Goal: Information Seeking & Learning: Learn about a topic

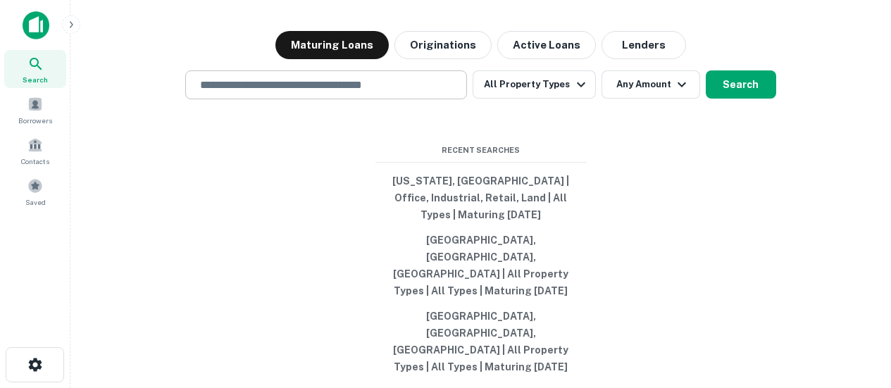
click at [376, 93] on input "text" at bounding box center [326, 85] width 269 height 16
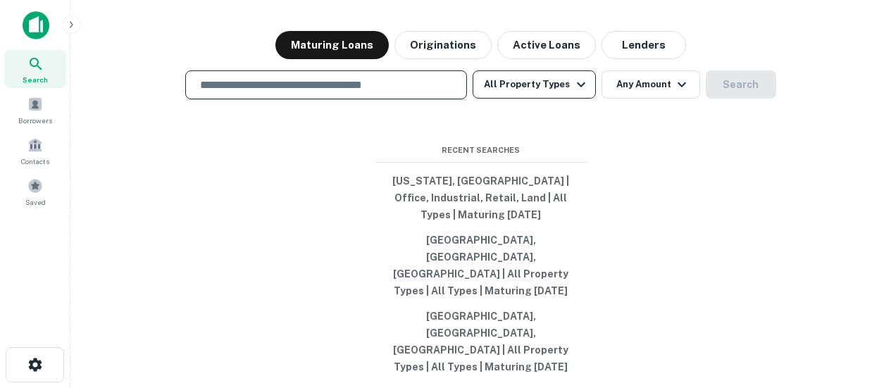
click at [492, 99] on button "All Property Types" at bounding box center [534, 84] width 123 height 28
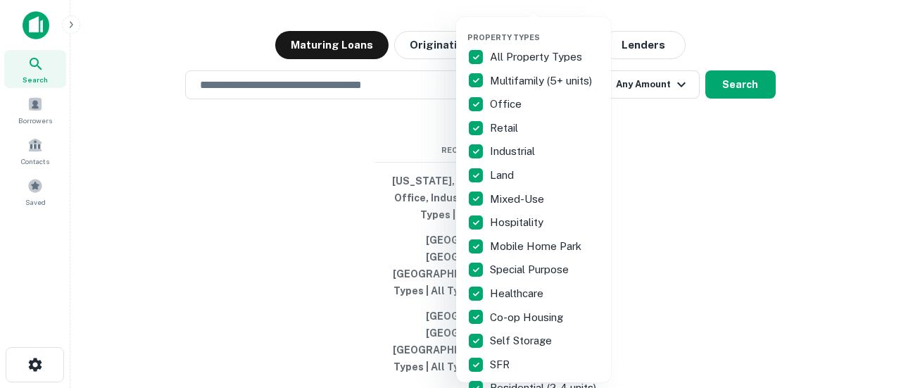
click at [554, 56] on p "All Property Types" at bounding box center [537, 57] width 95 height 17
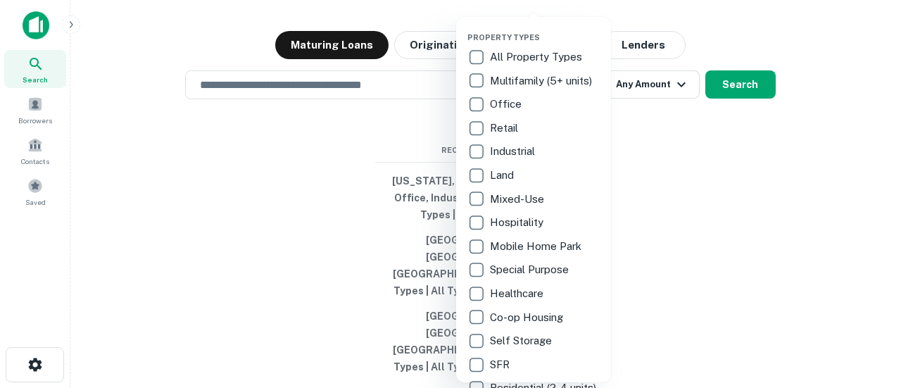
click at [513, 158] on p "Industrial" at bounding box center [514, 151] width 48 height 17
click at [777, 173] on div at bounding box center [450, 194] width 901 height 388
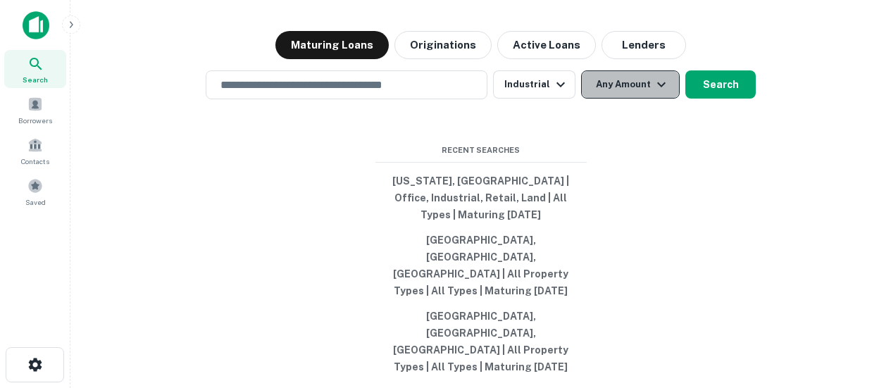
click at [607, 99] on button "Any Amount" at bounding box center [630, 84] width 99 height 28
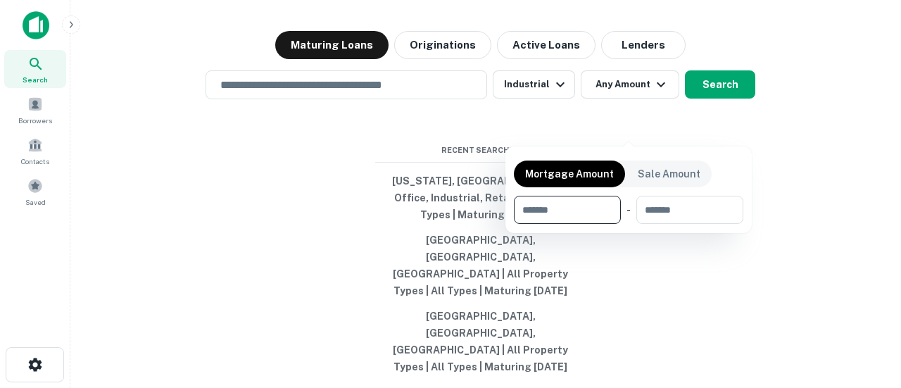
click at [734, 263] on div at bounding box center [450, 194] width 901 height 388
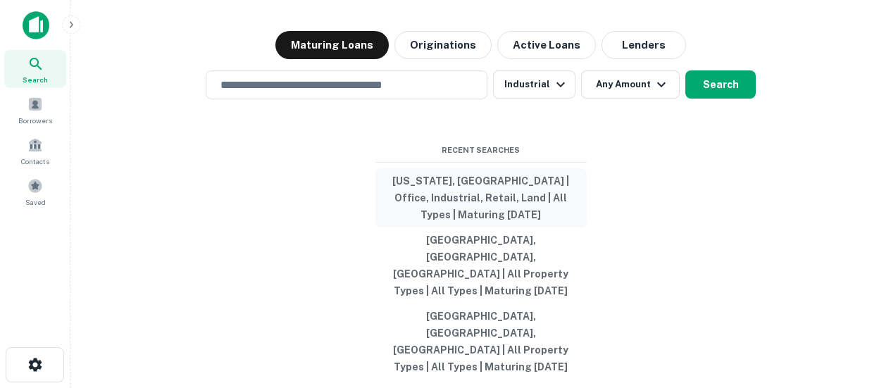
click at [552, 225] on button "[US_STATE], [GEOGRAPHIC_DATA] | Office, Industrial, Retail, Land | All Types | …" at bounding box center [480, 197] width 211 height 59
type input "**********"
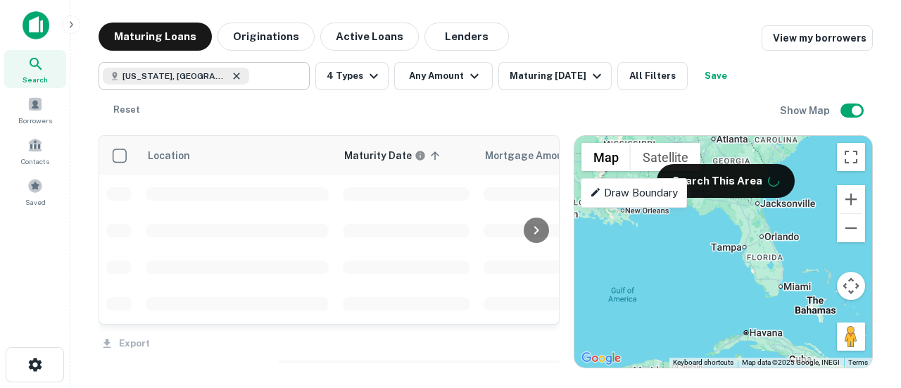
click at [231, 80] on icon at bounding box center [236, 75] width 11 height 11
type input "**********"
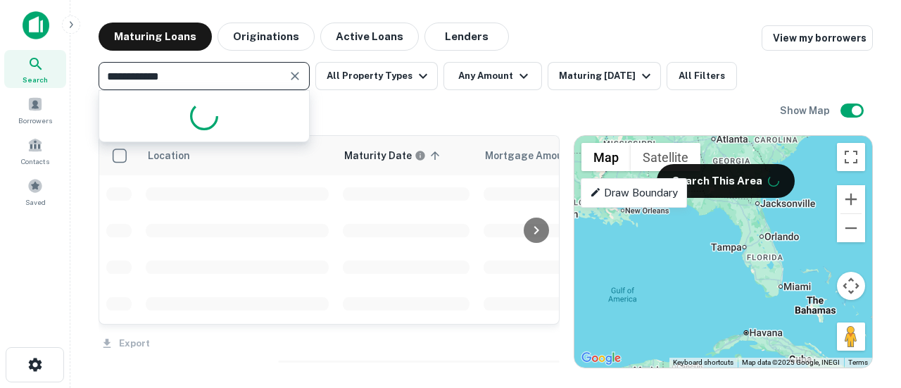
click at [187, 78] on input "**********" at bounding box center [193, 76] width 180 height 20
click at [187, 77] on input "**********" at bounding box center [193, 76] width 180 height 20
click at [642, 196] on p "Draw Boundary" at bounding box center [634, 193] width 88 height 17
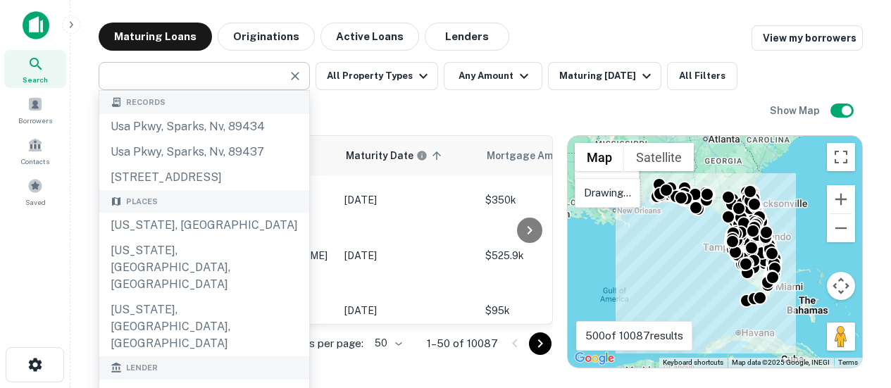
click at [214, 66] on input "text" at bounding box center [193, 76] width 180 height 20
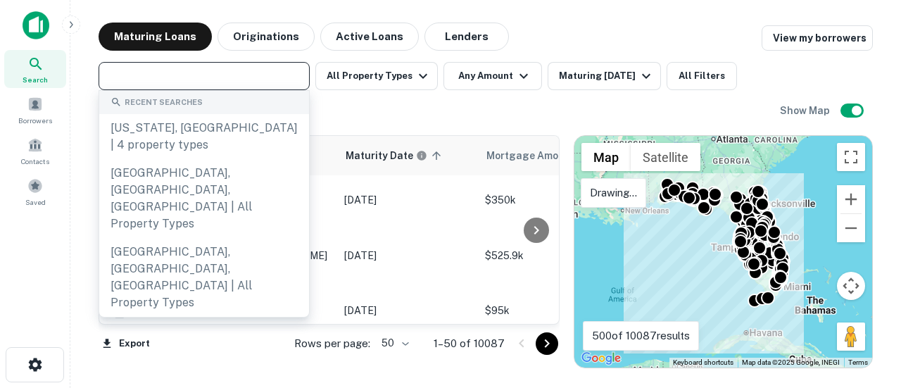
click at [214, 65] on div "​" at bounding box center [204, 76] width 211 height 28
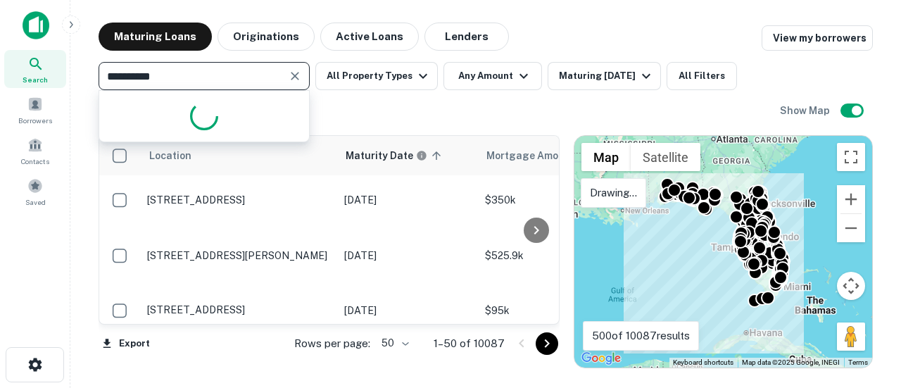
type input "**********"
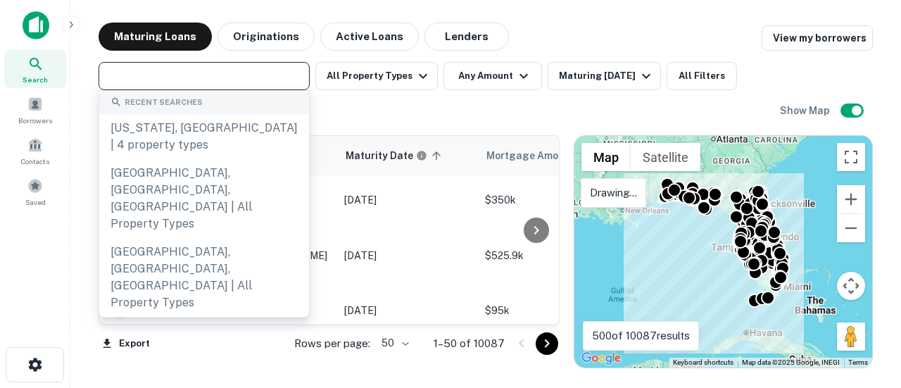
click at [220, 76] on input "text" at bounding box center [203, 76] width 201 height 20
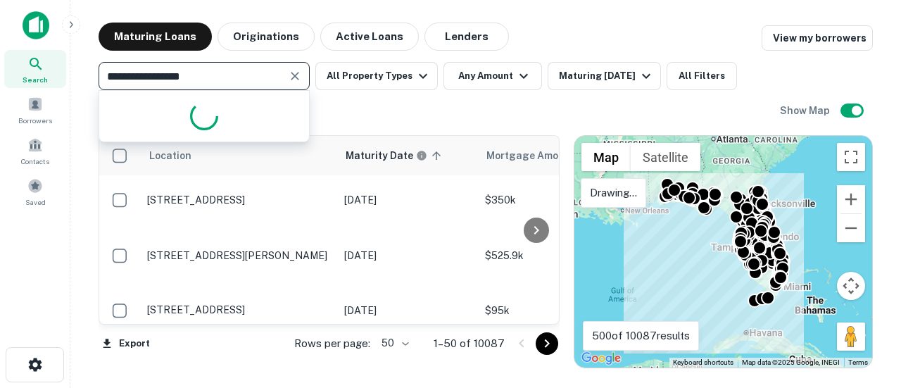
type input "**********"
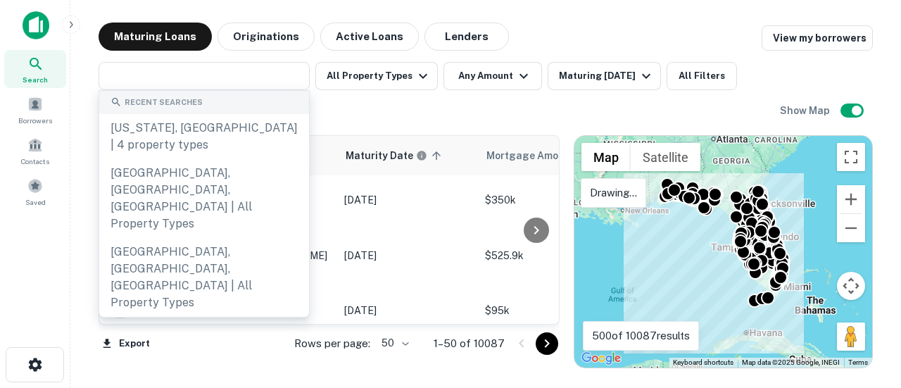
click at [367, 103] on div "​ All Property Types Any Amount Maturing [DATE] All Filters Save Reset" at bounding box center [440, 93] width 682 height 62
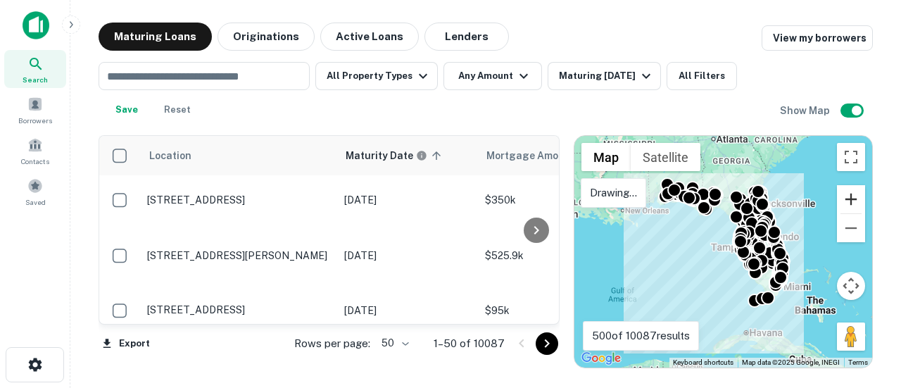
click at [869, 179] on div "To activate drag with keyboard, press Alt + Enter. Once in keyboard drag state,…" at bounding box center [724, 252] width 298 height 232
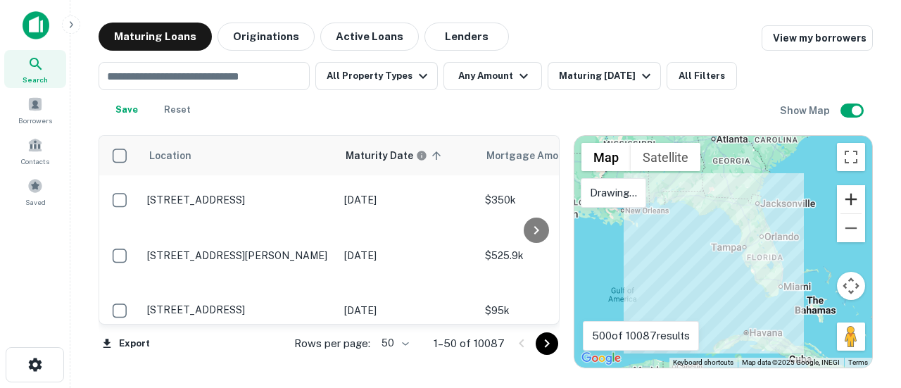
click at [858, 194] on button "Zoom in" at bounding box center [851, 199] width 28 height 28
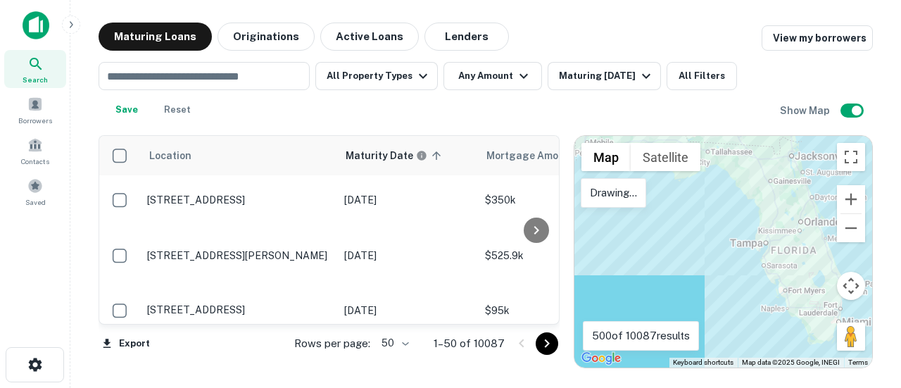
drag, startPoint x: 780, startPoint y: 243, endPoint x: 625, endPoint y: 241, distance: 154.9
click at [625, 241] on div at bounding box center [724, 252] width 298 height 232
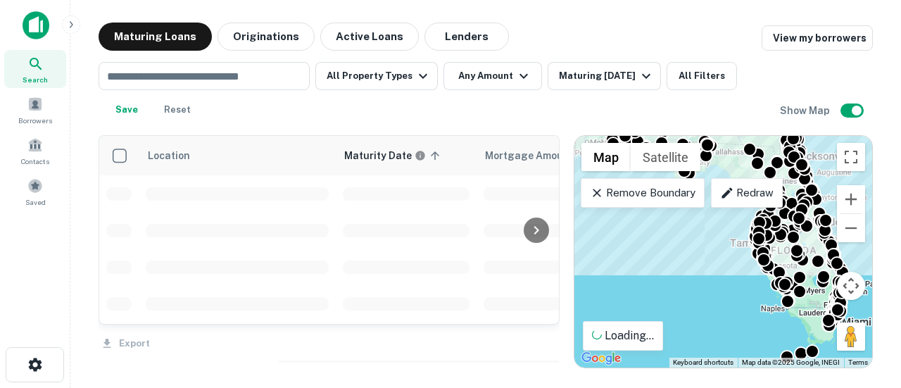
click at [595, 194] on icon at bounding box center [597, 193] width 8 height 8
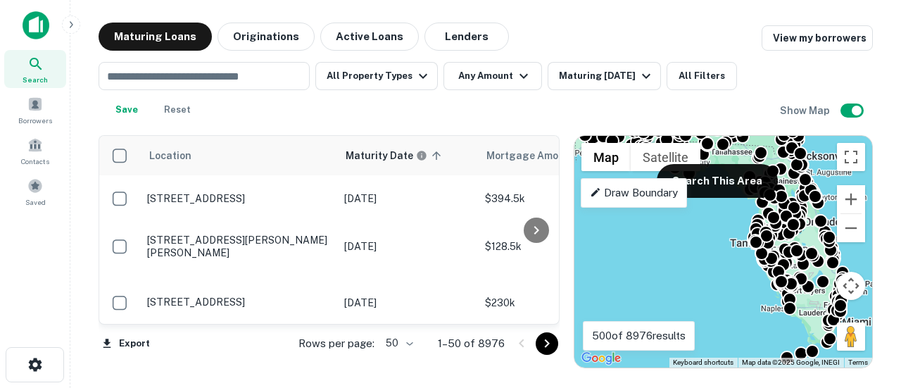
drag, startPoint x: 608, startPoint y: 380, endPoint x: 673, endPoint y: 370, distance: 66.3
click at [683, 377] on main "Maturing Loans Originations Active Loans Lenders View my borrowers ​ All Proper…" at bounding box center [485, 194] width 831 height 388
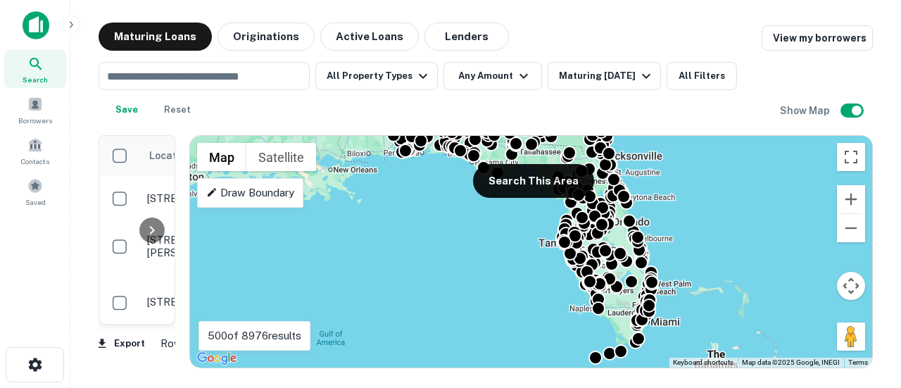
drag, startPoint x: 569, startPoint y: 168, endPoint x: 59, endPoint y: 232, distance: 513.9
click at [59, 232] on div "Search Borrowers Contacts Saved Maturing Loans Originations Active Loans Lender…" at bounding box center [450, 194] width 901 height 388
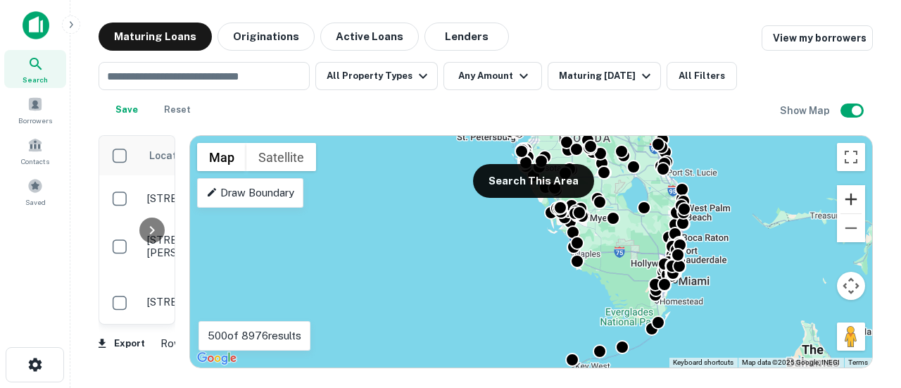
click at [847, 204] on button "Zoom in" at bounding box center [851, 199] width 28 height 28
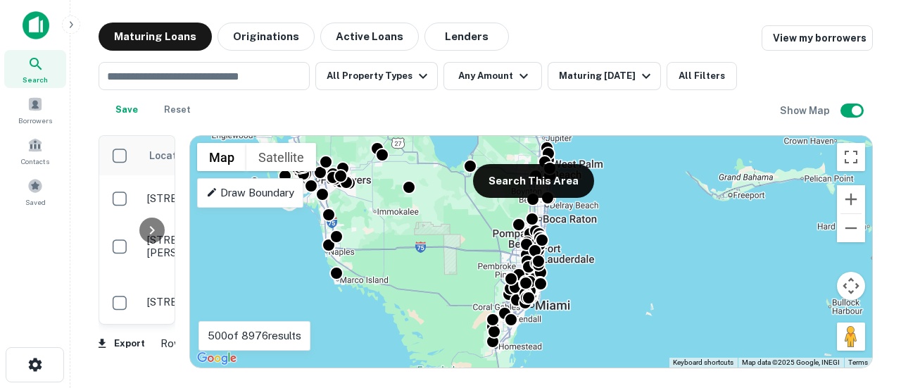
drag, startPoint x: 616, startPoint y: 321, endPoint x: 316, endPoint y: 316, distance: 300.1
click at [316, 316] on div "To activate drag with keyboard, press Alt + Enter. Once in keyboard drag state,…" at bounding box center [531, 252] width 682 height 232
click at [292, 197] on p "Draw Boundary" at bounding box center [250, 193] width 88 height 17
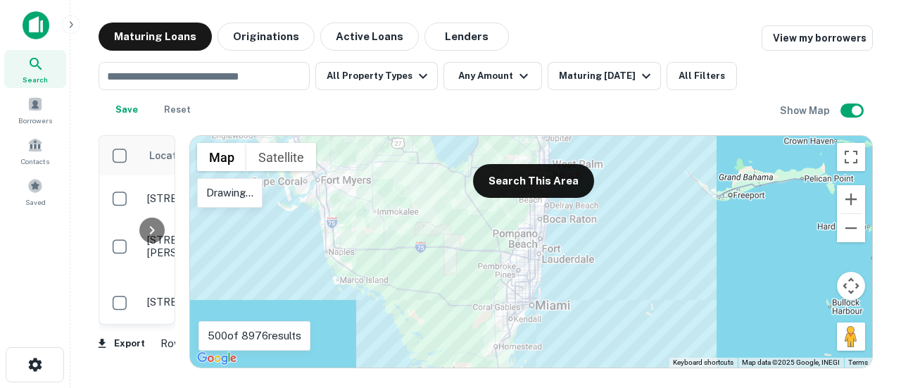
click at [261, 196] on div "Drawing..." at bounding box center [229, 193] width 65 height 30
click at [222, 199] on p "Drawing..." at bounding box center [229, 193] width 47 height 17
click at [435, 313] on div at bounding box center [531, 252] width 682 height 232
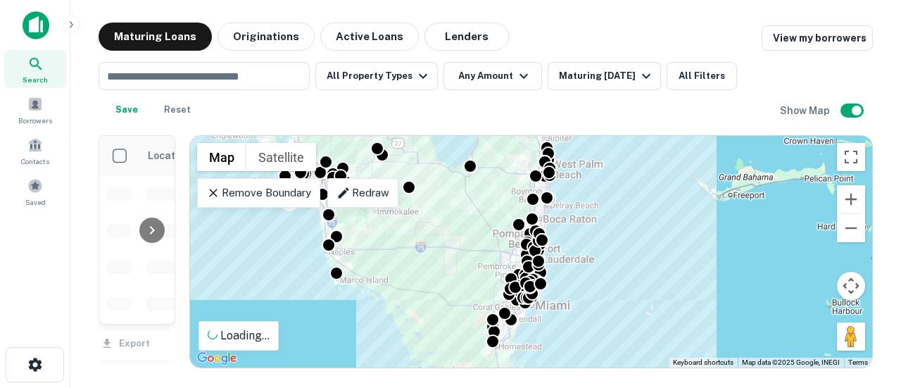
click at [367, 192] on p "Redraw" at bounding box center [363, 193] width 53 height 17
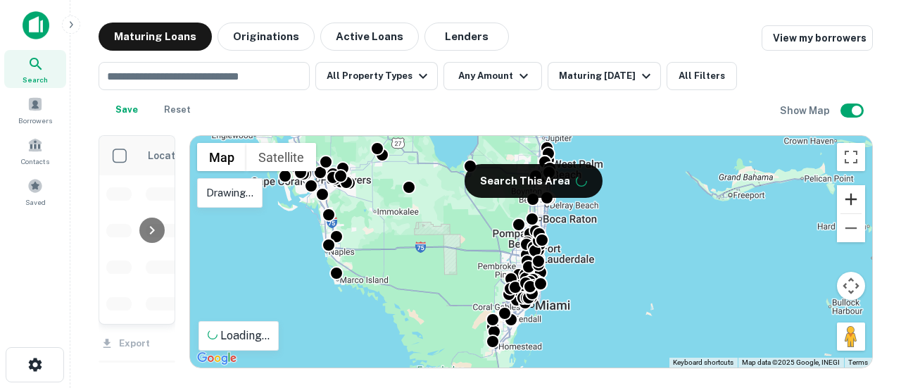
click at [846, 199] on button "Zoom in" at bounding box center [851, 199] width 28 height 28
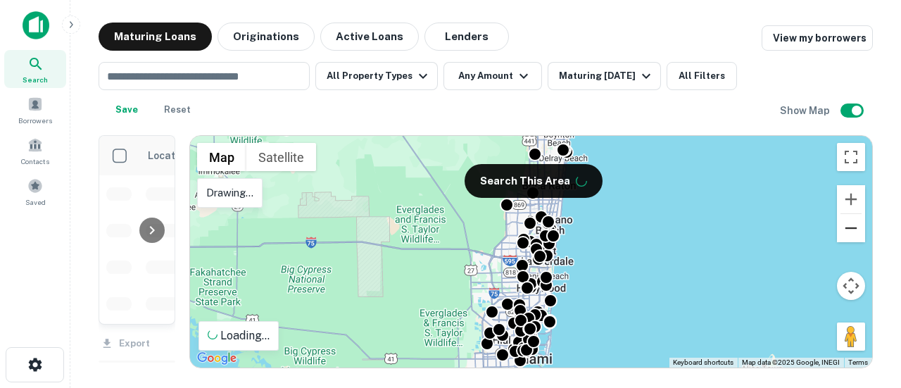
click at [851, 237] on button "Zoom out" at bounding box center [851, 228] width 28 height 28
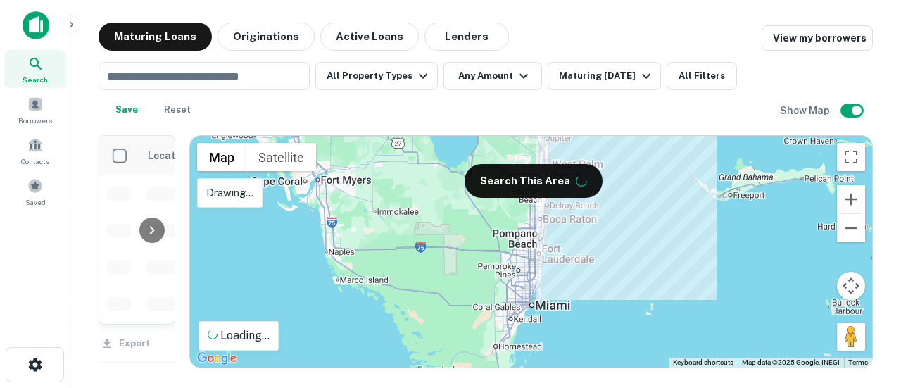
drag, startPoint x: 617, startPoint y: 227, endPoint x: 598, endPoint y: 224, distance: 19.2
click at [598, 224] on div at bounding box center [531, 252] width 682 height 232
click at [496, 225] on div at bounding box center [531, 252] width 682 height 232
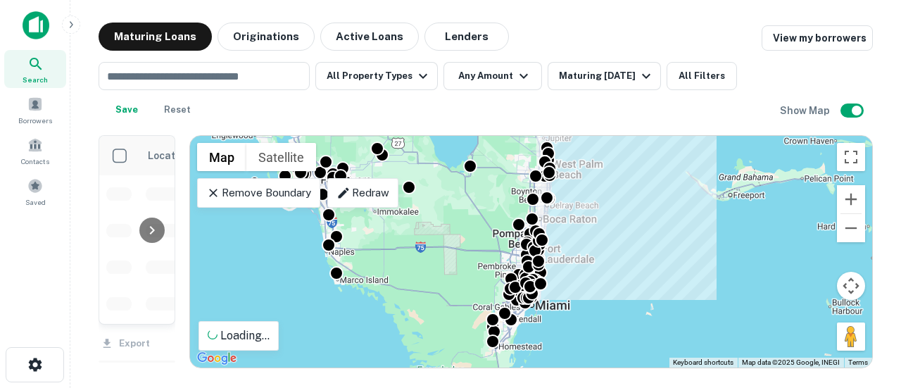
drag, startPoint x: 504, startPoint y: 144, endPoint x: 649, endPoint y: 159, distance: 145.9
click at [649, 159] on div "To activate drag with keyboard, press Alt + Enter. Once in keyboard drag state,…" at bounding box center [531, 252] width 682 height 232
click at [338, 192] on icon at bounding box center [344, 193] width 14 height 14
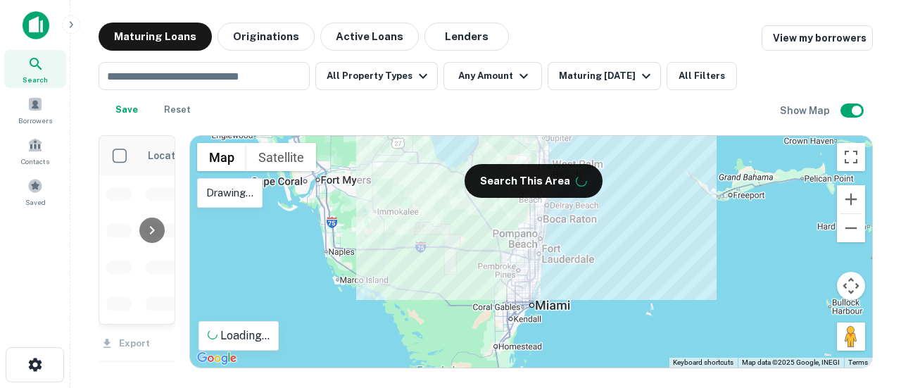
drag, startPoint x: 634, startPoint y: 218, endPoint x: 615, endPoint y: 219, distance: 19.1
click at [615, 219] on div at bounding box center [531, 252] width 682 height 232
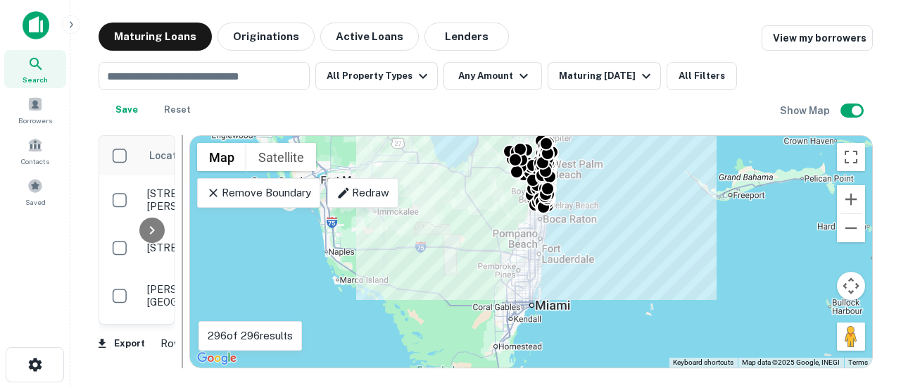
click at [185, 217] on div "Location Maturity Date sorted ascending Mortgage Amount Borrower Lender Purpose…" at bounding box center [486, 246] width 775 height 244
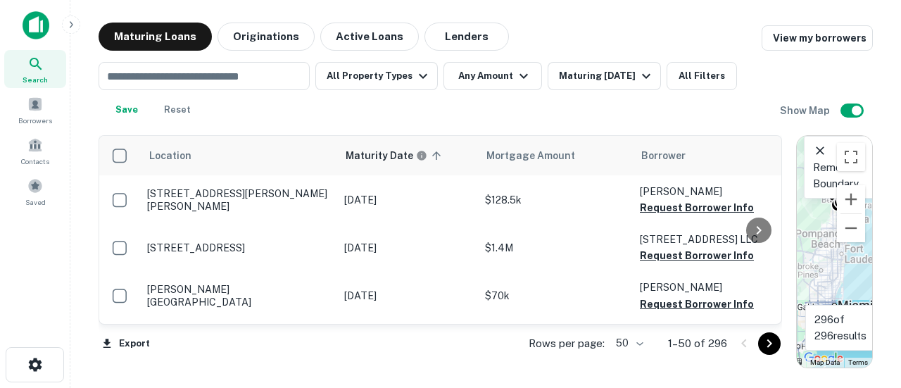
drag, startPoint x: 185, startPoint y: 217, endPoint x: 885, endPoint y: 196, distance: 699.6
click at [885, 196] on div "Maturing Loans Originations Active Loans Lenders View my borrowers ​ All Proper…" at bounding box center [486, 196] width 808 height 346
click at [416, 80] on icon "button" at bounding box center [423, 76] width 17 height 17
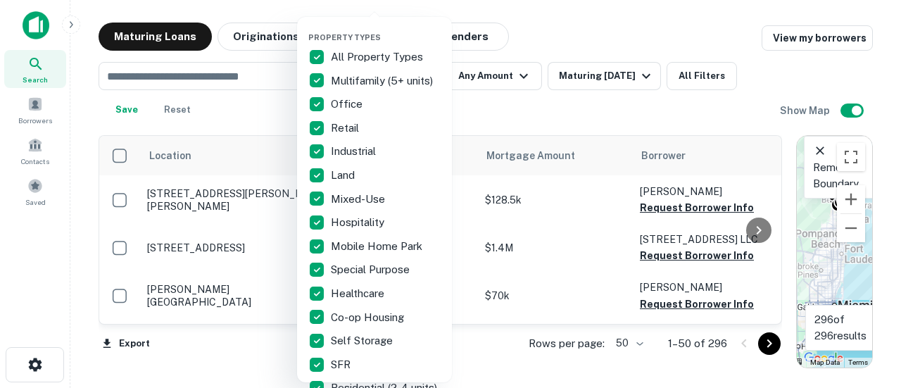
drag, startPoint x: 382, startPoint y: 61, endPoint x: 375, endPoint y: 68, distance: 10.5
click at [382, 63] on p "All Property Types" at bounding box center [378, 57] width 95 height 17
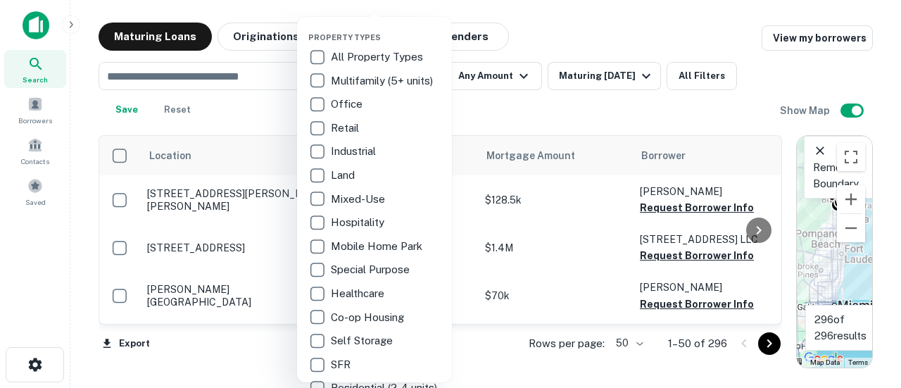
click at [335, 143] on div "Industrial" at bounding box center [374, 151] width 132 height 24
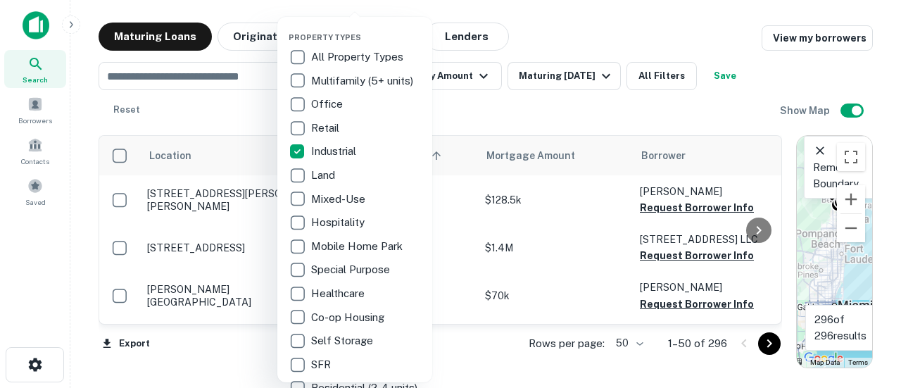
click at [480, 99] on div at bounding box center [450, 194] width 901 height 388
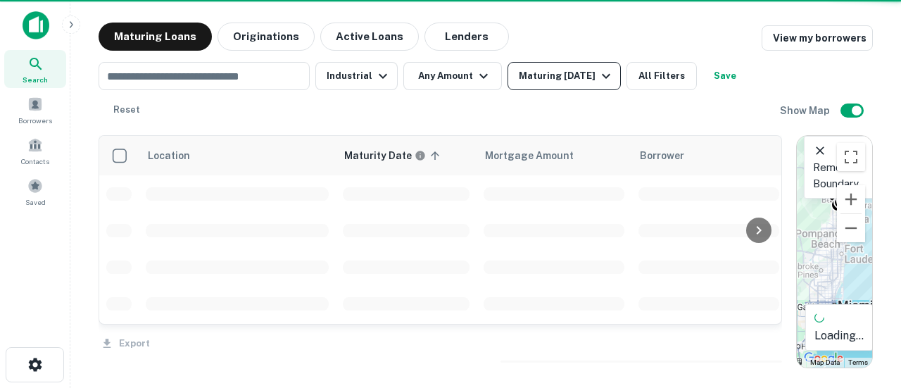
click at [570, 77] on div "Maturing [DATE]" at bounding box center [567, 76] width 96 height 17
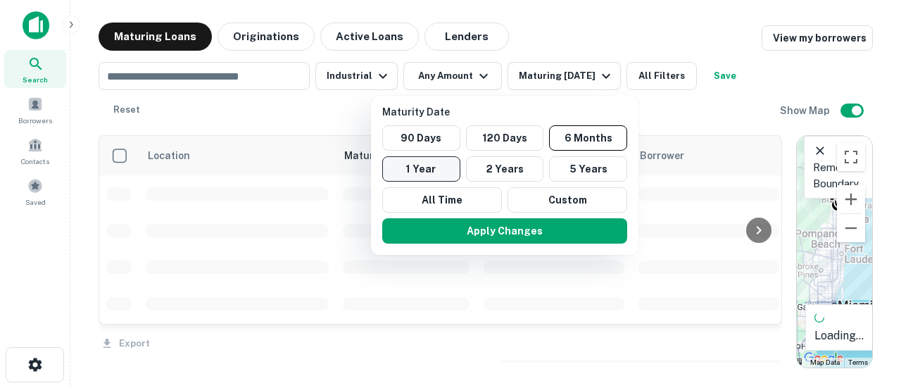
click at [449, 162] on button "1 Year" at bounding box center [421, 168] width 78 height 25
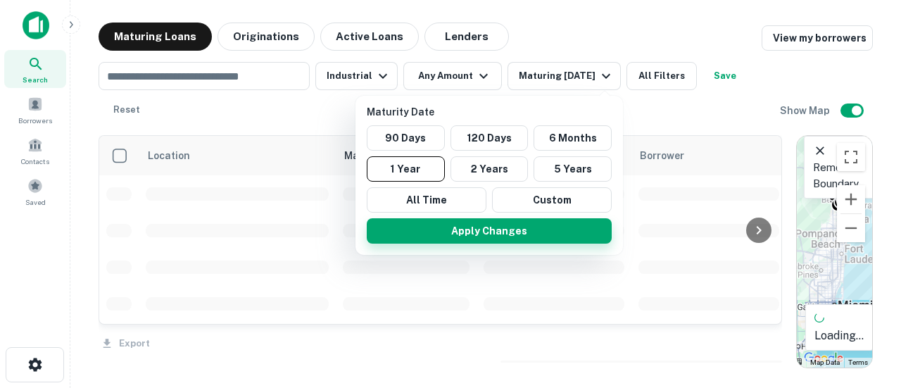
click at [484, 237] on button "Apply Changes" at bounding box center [489, 230] width 245 height 25
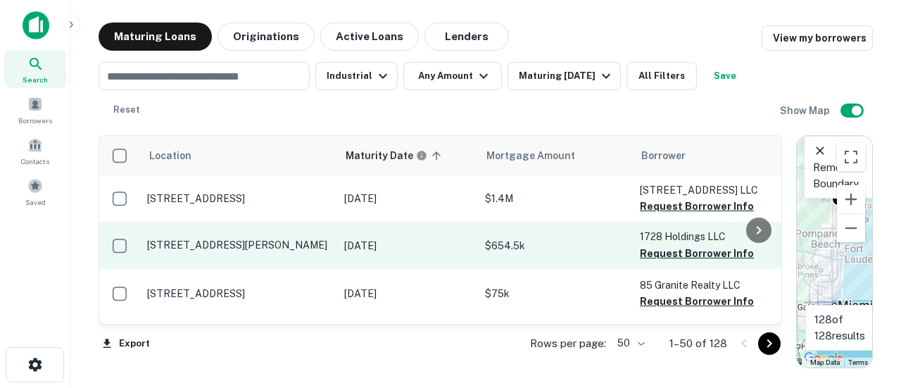
click at [274, 251] on p "[STREET_ADDRESS][PERSON_NAME]" at bounding box center [238, 245] width 183 height 13
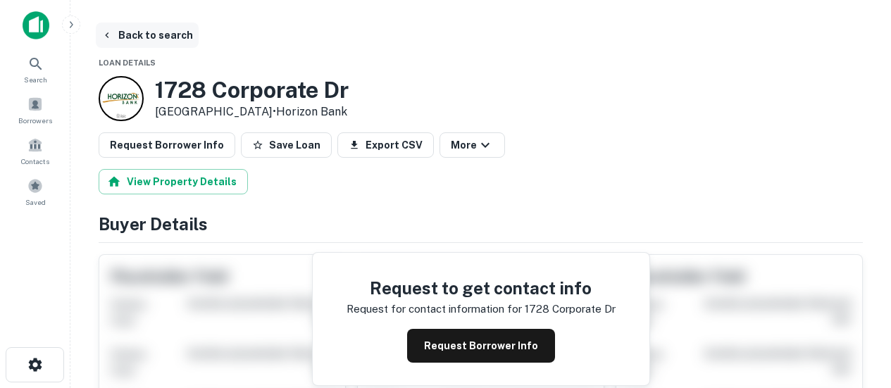
click at [160, 38] on button "Back to search" at bounding box center [147, 35] width 103 height 25
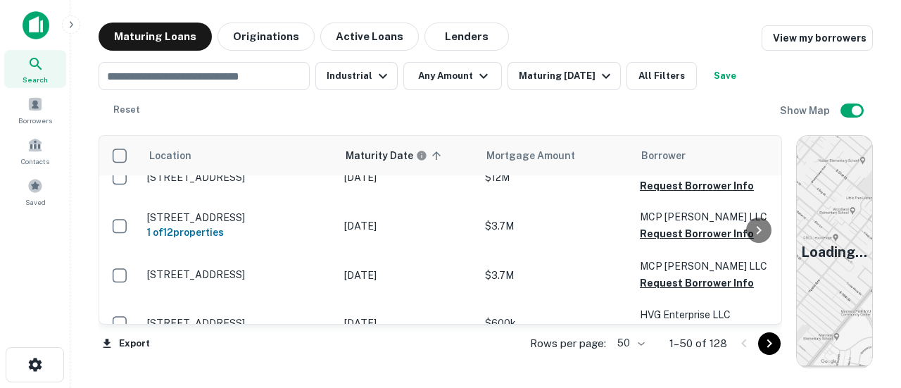
scroll to position [211, 0]
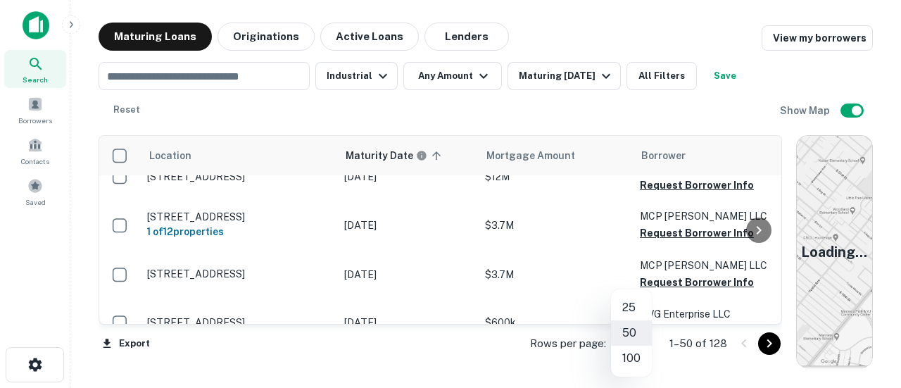
click at [635, 333] on body "Search Borrowers Contacts Saved Maturing Loans Originations Active Loans Lender…" at bounding box center [450, 194] width 901 height 388
click at [634, 351] on li "100" at bounding box center [631, 358] width 41 height 25
drag, startPoint x: 321, startPoint y: 361, endPoint x: 549, endPoint y: 318, distance: 231.6
click at [499, 333] on div "Export Rows per page: 100 *** 1–100 of 128" at bounding box center [441, 344] width 684 height 38
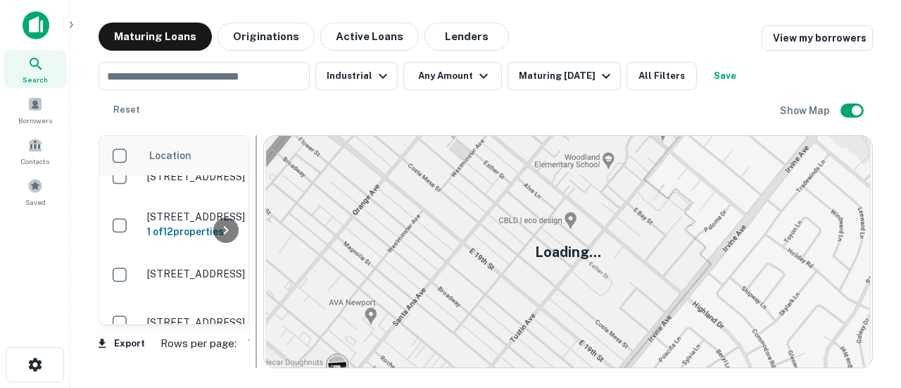
drag, startPoint x: 794, startPoint y: 206, endPoint x: 256, endPoint y: 237, distance: 538.2
click at [256, 237] on div at bounding box center [256, 251] width 14 height 233
click at [681, 68] on button "All Filters" at bounding box center [662, 76] width 70 height 28
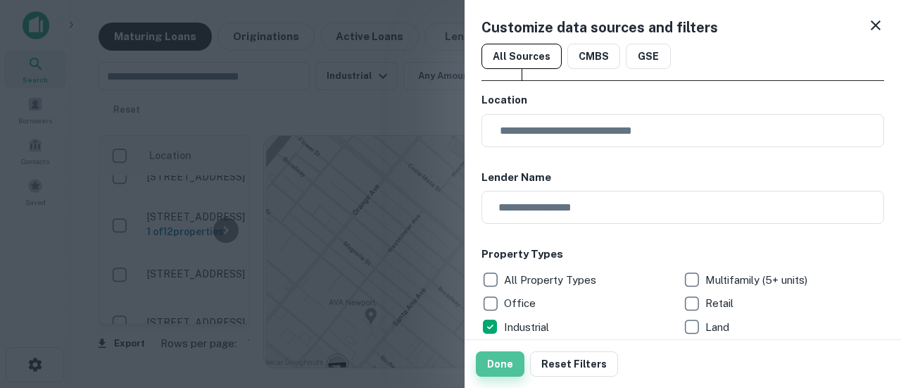
click at [506, 358] on button "Done" at bounding box center [500, 363] width 49 height 25
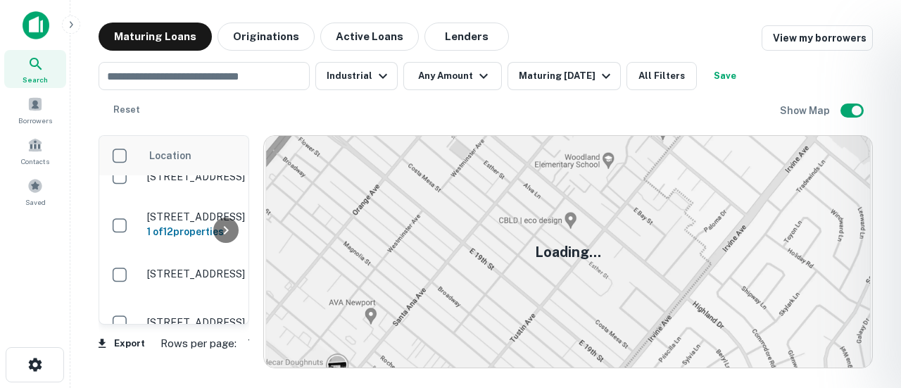
click at [231, 230] on div at bounding box center [450, 194] width 901 height 388
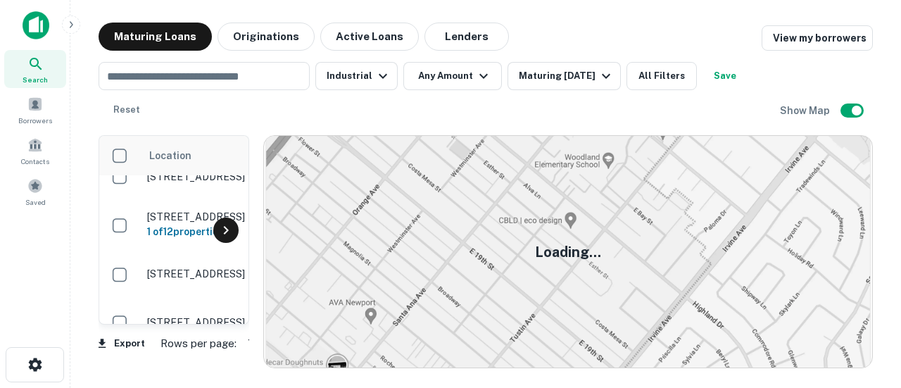
click at [220, 235] on icon at bounding box center [226, 230] width 17 height 17
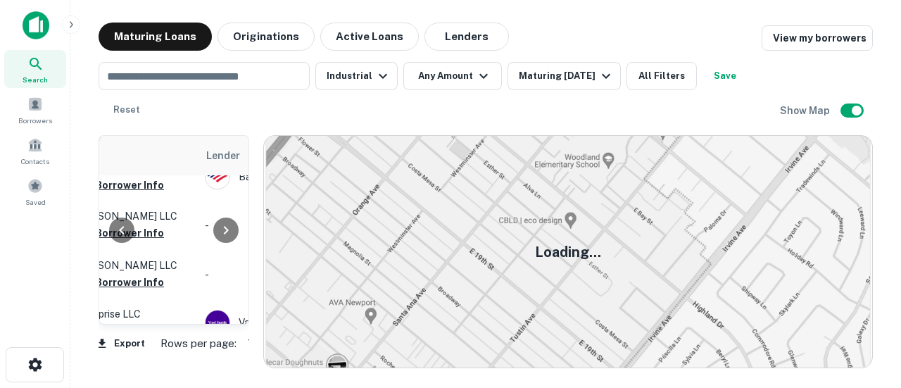
scroll to position [211, 592]
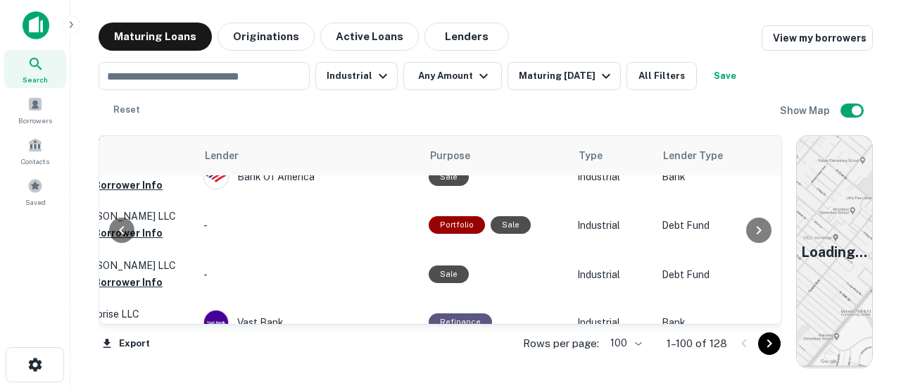
drag, startPoint x: 262, startPoint y: 238, endPoint x: 875, endPoint y: 214, distance: 613.9
click at [875, 214] on div "Maturing Loans Originations Active Loans Lenders View my borrowers ​ Industrial…" at bounding box center [486, 196] width 808 height 346
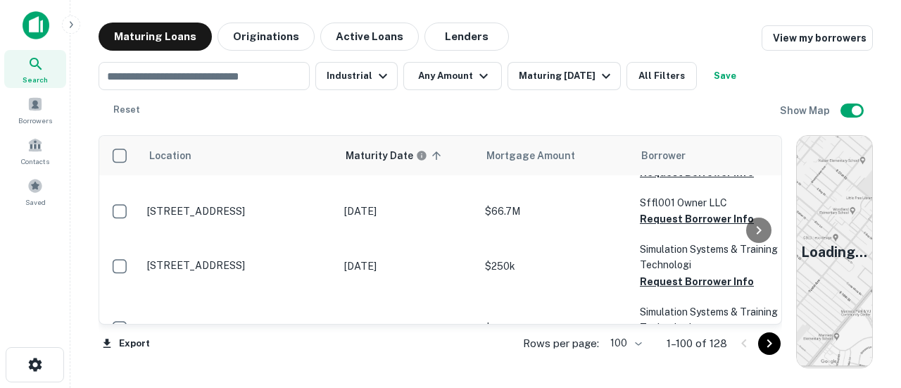
scroll to position [1056, 0]
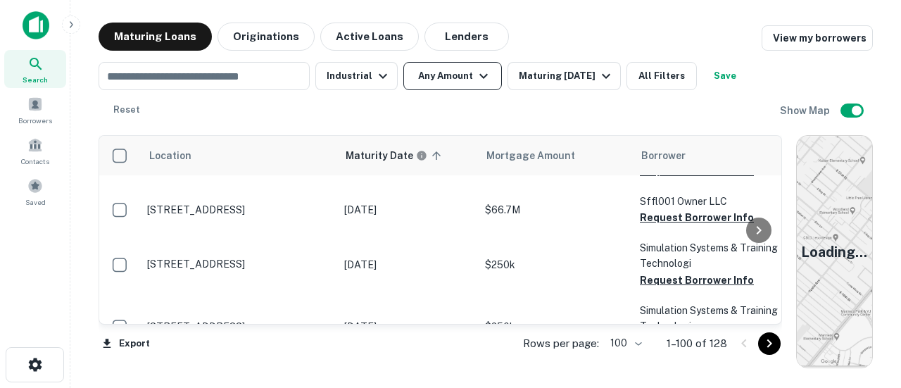
click at [456, 85] on button "Any Amount" at bounding box center [453, 76] width 99 height 28
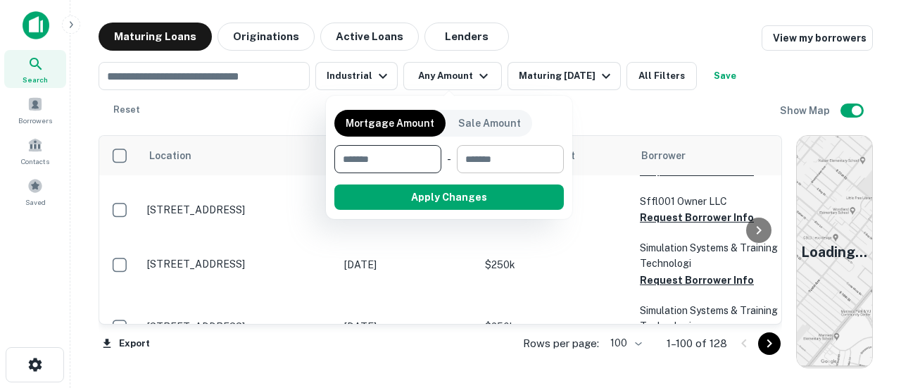
click at [538, 153] on input "number" at bounding box center [505, 159] width 97 height 28
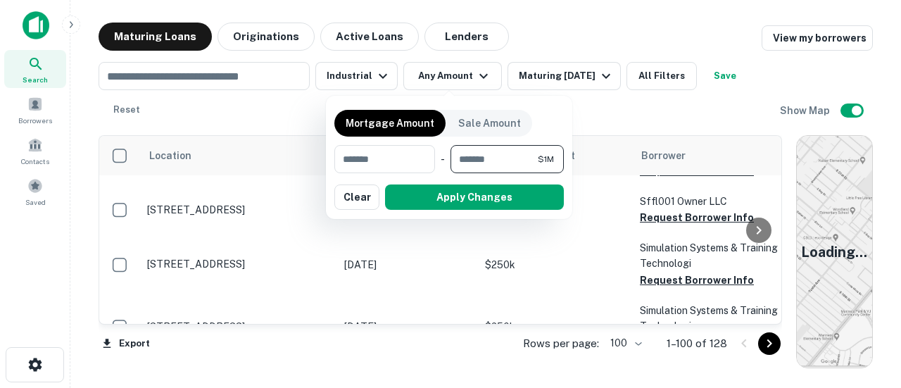
type input "********"
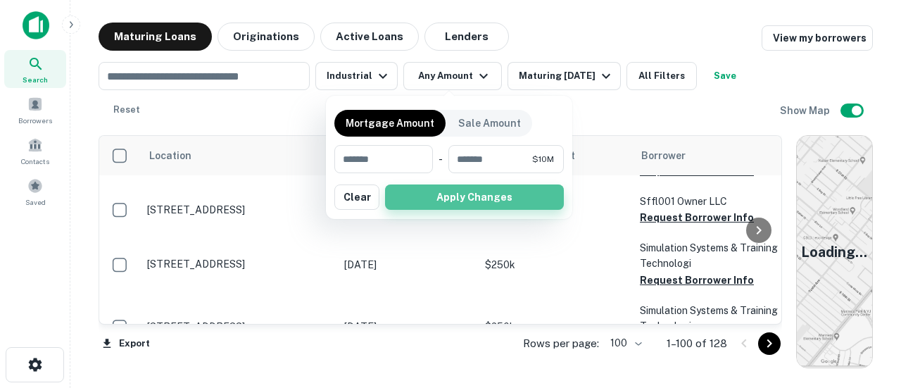
click at [460, 201] on button "Apply Changes" at bounding box center [474, 197] width 179 height 25
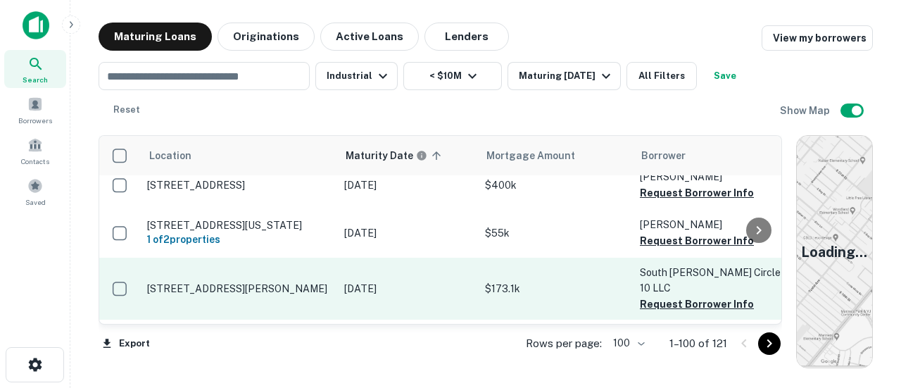
scroll to position [1901, 0]
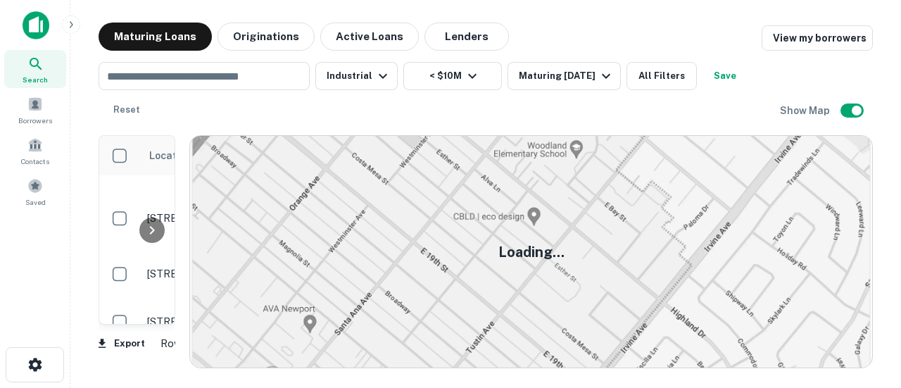
drag, startPoint x: 796, startPoint y: 246, endPoint x: 162, endPoint y: 155, distance: 640.4
click at [139, 139] on div "Location Maturity Date sorted ascending Mortgage Amount Borrower Lender Purpose…" at bounding box center [486, 246] width 775 height 244
click at [151, 239] on div at bounding box center [151, 230] width 25 height 25
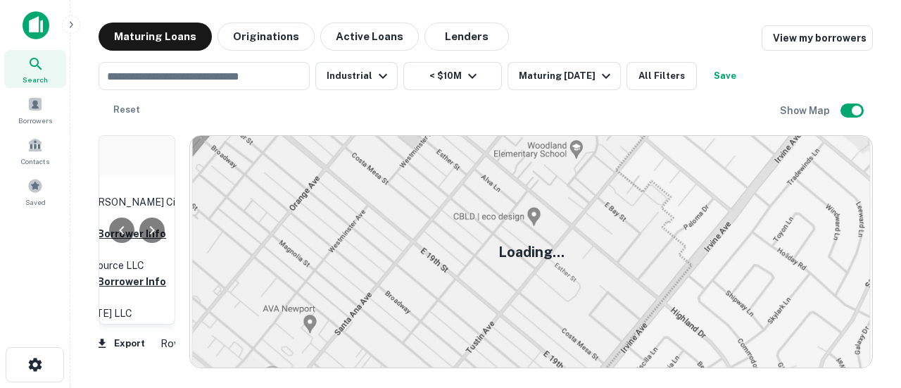
scroll to position [1901, 592]
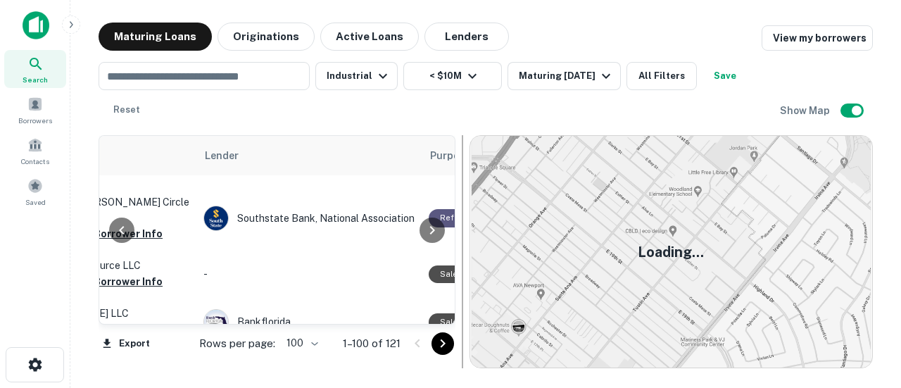
drag, startPoint x: 185, startPoint y: 226, endPoint x: 473, endPoint y: 207, distance: 288.7
click at [470, 207] on div at bounding box center [463, 251] width 14 height 233
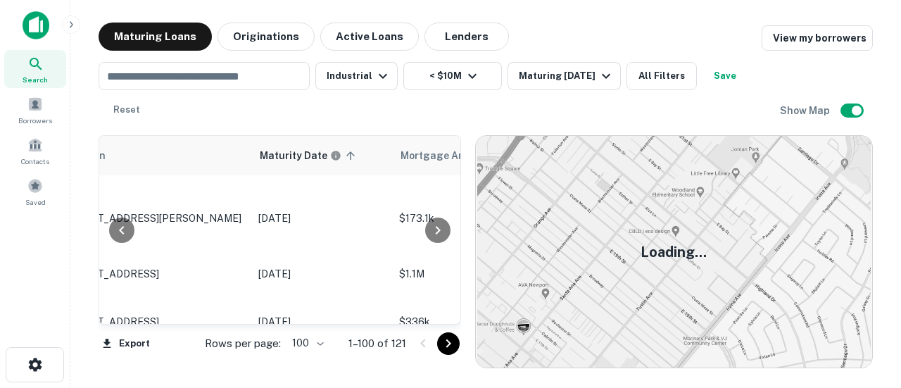
scroll to position [1901, 0]
